Goal: Navigation & Orientation: Find specific page/section

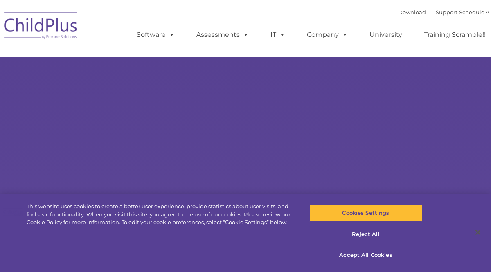
type input ""
select select "MEDIUM"
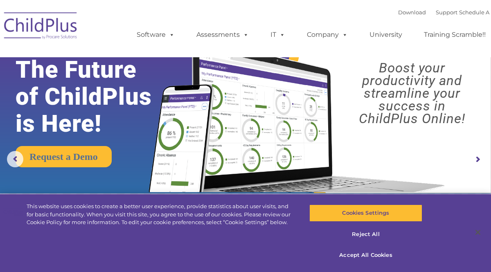
click at [477, 158] on rs-arrow at bounding box center [477, 159] width 16 height 16
click at [476, 158] on rs-arrow at bounding box center [477, 159] width 16 height 16
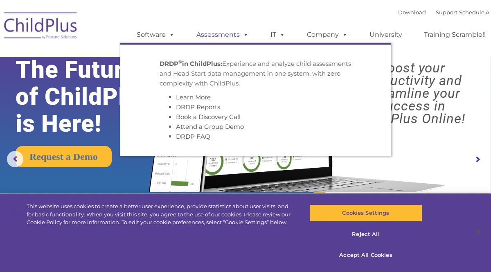
click at [216, 40] on link "Assessments" at bounding box center [222, 35] width 69 height 16
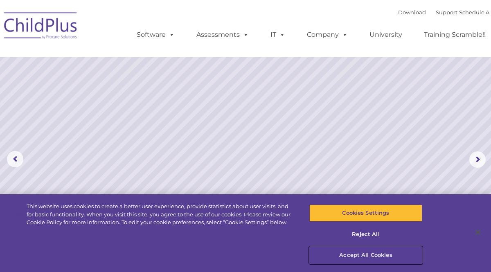
click at [358, 254] on button "Accept All Cookies" at bounding box center [365, 255] width 113 height 17
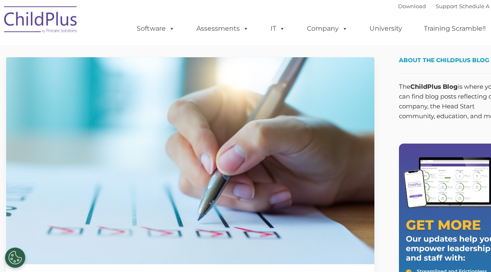
click at [29, 24] on img at bounding box center [41, 20] width 82 height 41
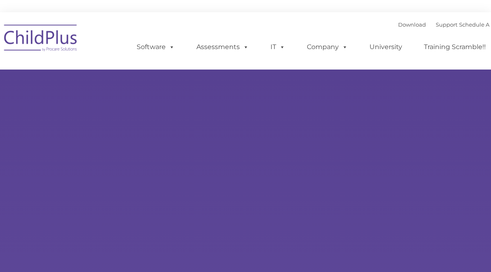
type input ""
select select "MEDIUM"
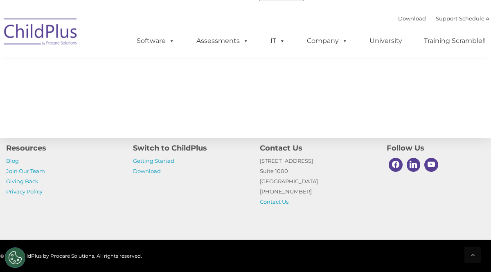
scroll to position [988, 0]
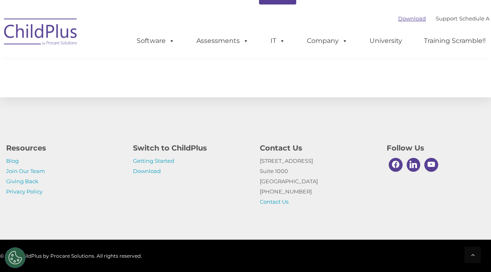
click at [404, 18] on link "Download" at bounding box center [412, 18] width 28 height 7
